Goal: Task Accomplishment & Management: Manage account settings

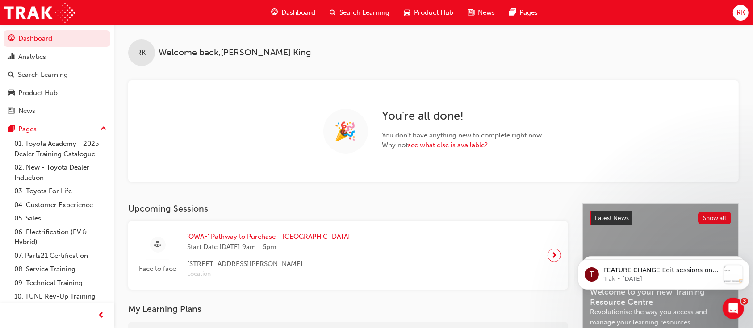
click at [336, 243] on div "Face to face 'OWAF' Pathway to [GEOGRAPHIC_DATA] - [GEOGRAPHIC_DATA] Start Date…" at bounding box center [347, 255] width 425 height 54
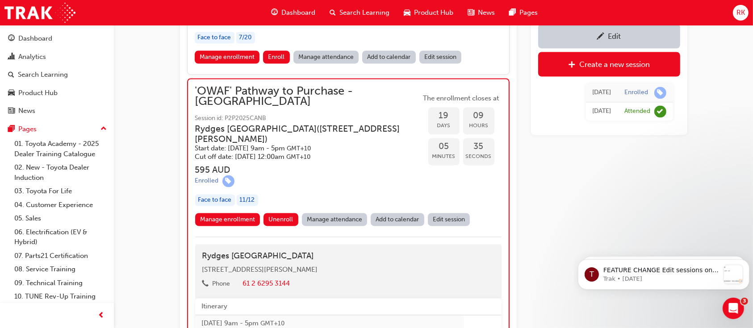
scroll to position [1681, 0]
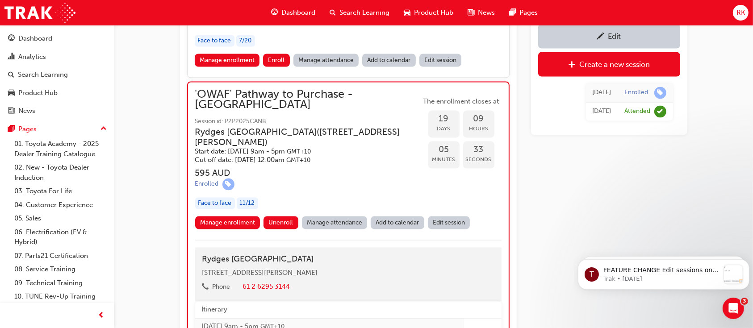
click at [352, 90] on span "'OWAF' Pathway to Purchase - [GEOGRAPHIC_DATA]" at bounding box center [308, 100] width 226 height 20
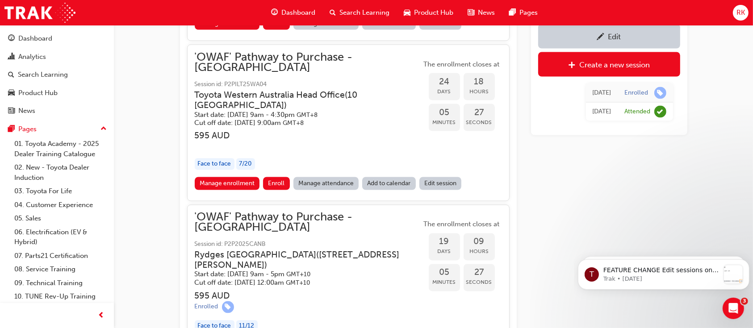
scroll to position [1610, 0]
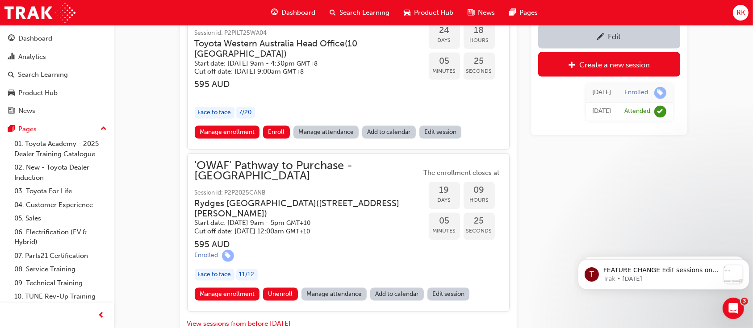
click at [323, 178] on div "'OWAF' Pathway to Purchase - [GEOGRAPHIC_DATA] Session id: P2P2025CANB [GEOGRAP…" at bounding box center [308, 224] width 227 height 127
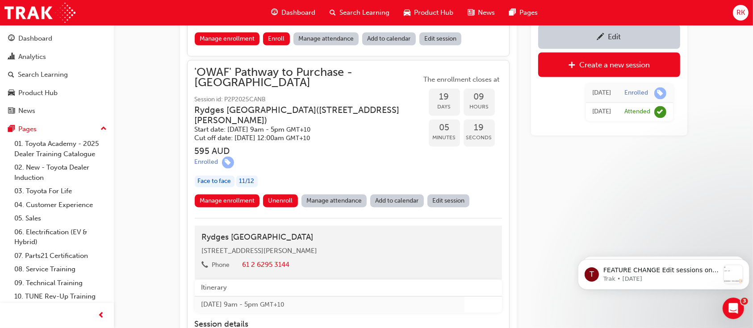
scroll to position [1703, 0]
click at [333, 194] on link "Manage attendance" at bounding box center [334, 200] width 66 height 13
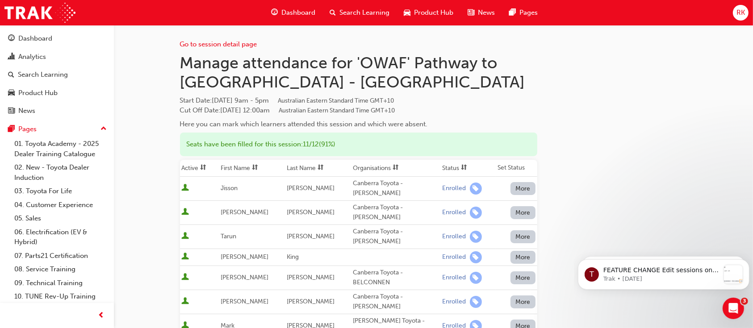
click at [653, 133] on div "Go to session detail page Manage attendance for 'OWAF' Pathway to Purchase - [G…" at bounding box center [433, 303] width 507 height 556
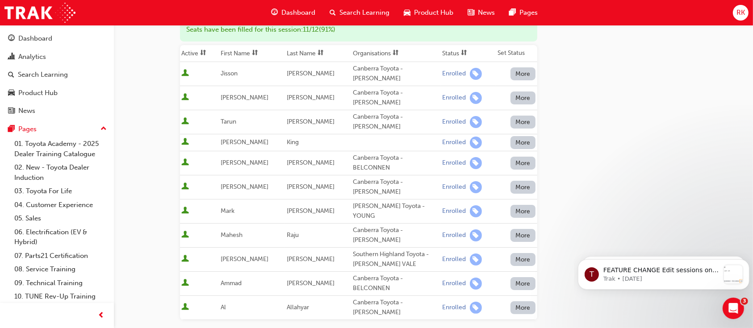
scroll to position [114, 0]
click at [644, 192] on div "Go to session detail page Manage attendance for 'OWAF' Pathway to Purchase - [G…" at bounding box center [433, 189] width 507 height 556
